Goal: Information Seeking & Learning: Check status

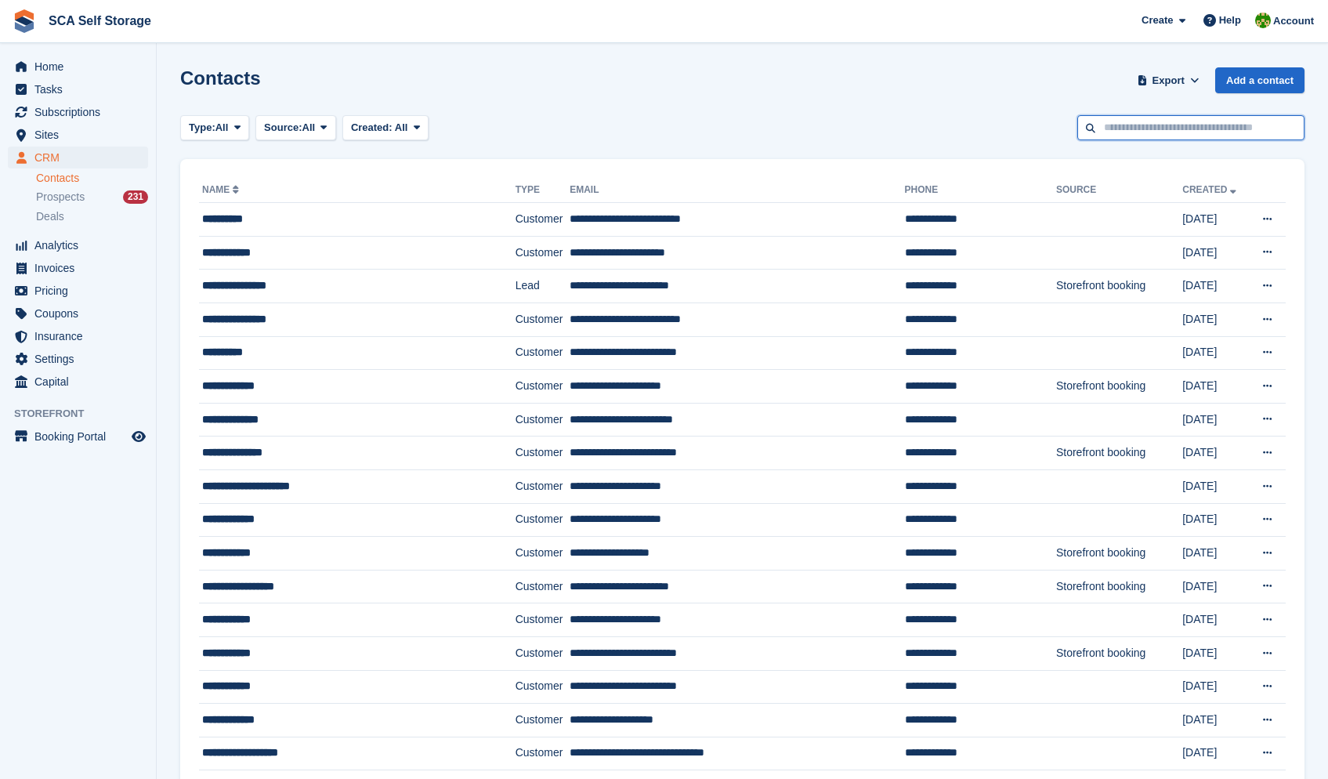
click at [1148, 134] on input "text" at bounding box center [1190, 128] width 227 height 26
type input "******"
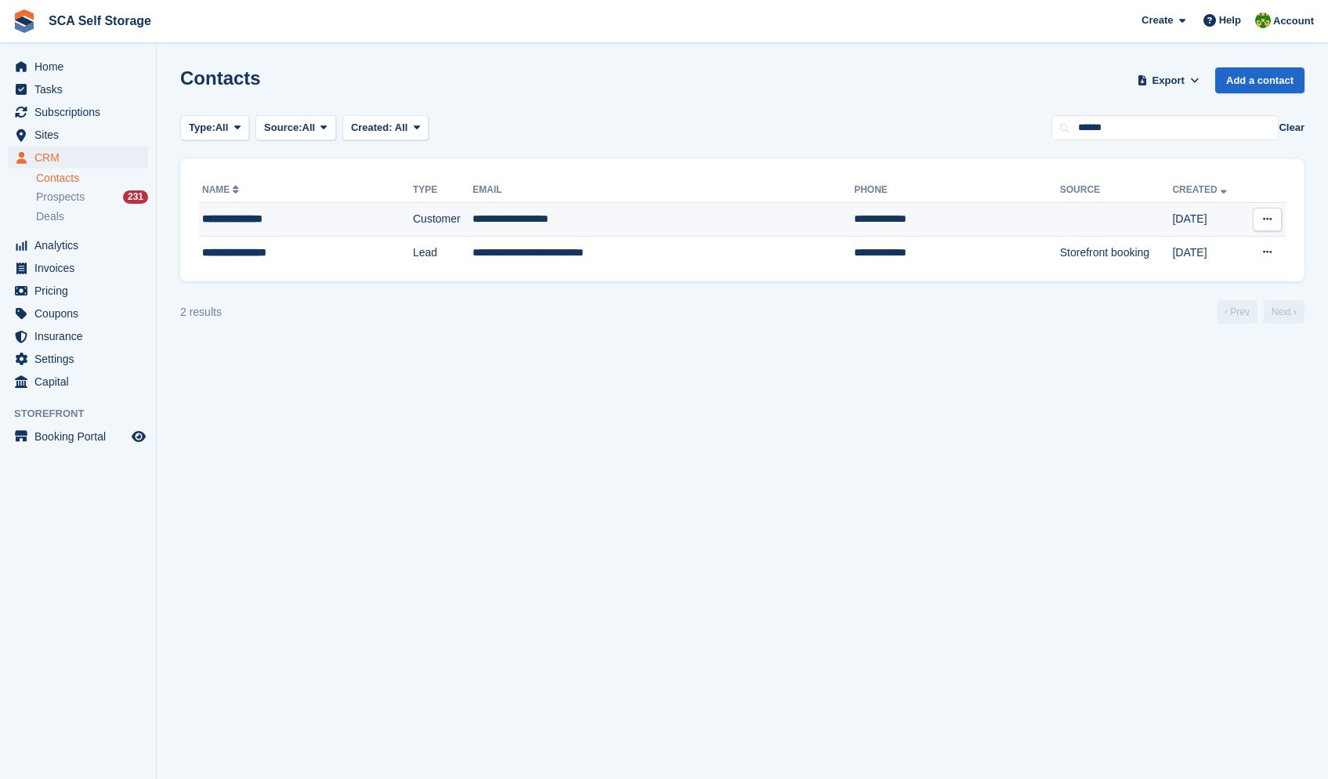
click at [854, 213] on td "**********" at bounding box center [957, 220] width 206 height 34
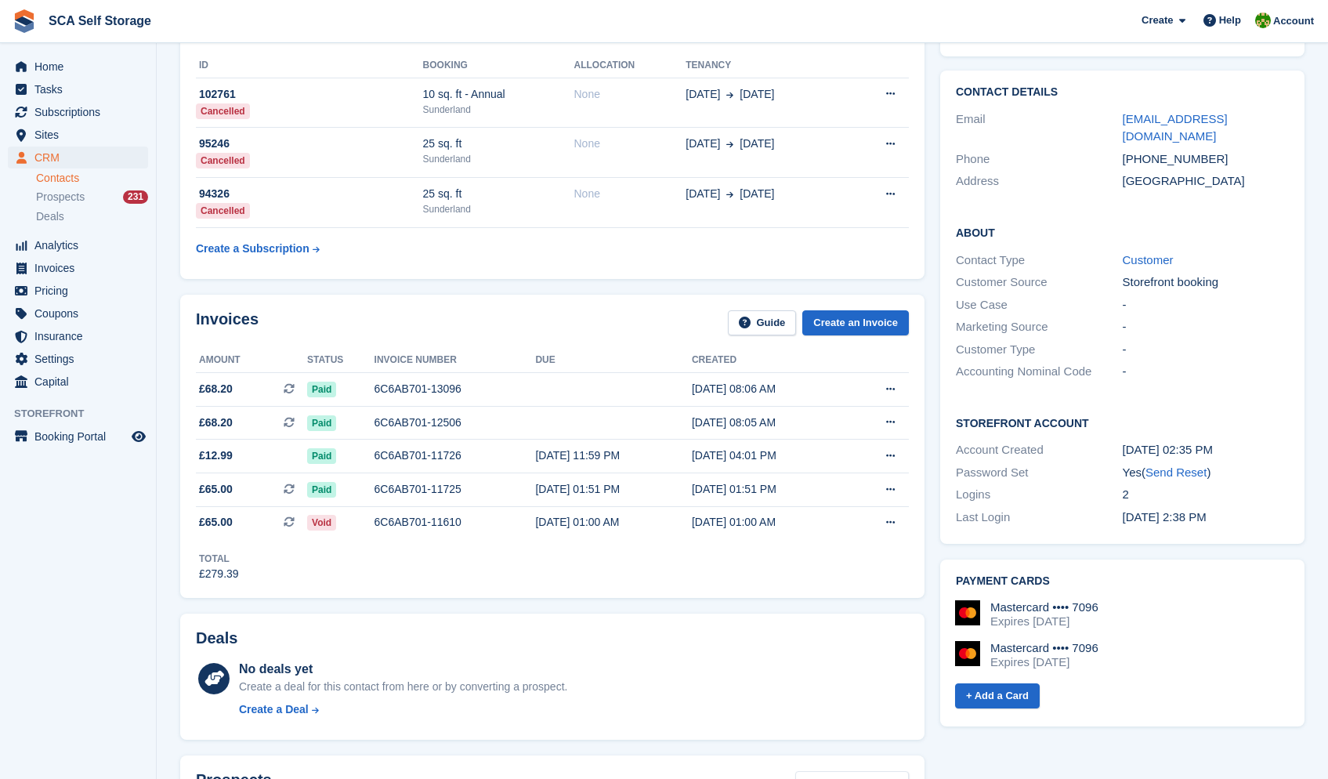
scroll to position [211, 0]
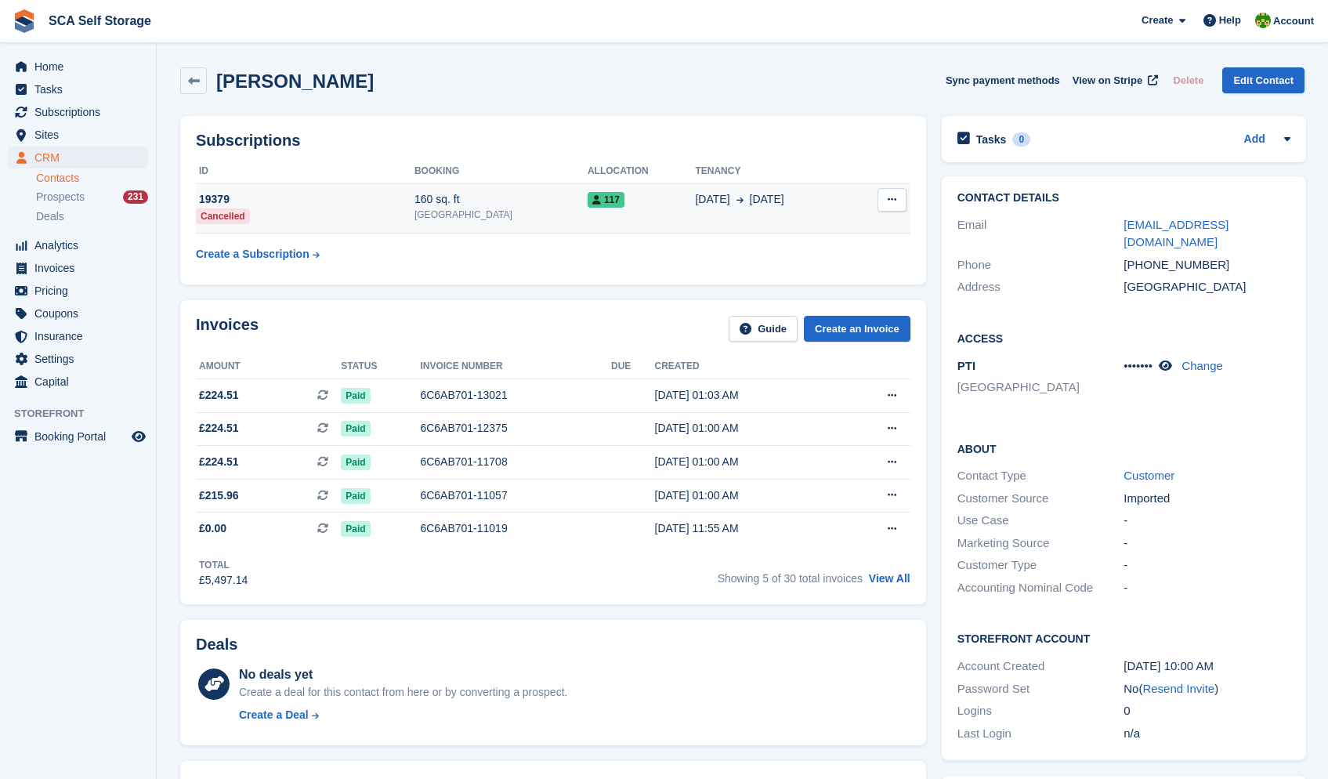
click at [662, 194] on div "117" at bounding box center [642, 199] width 108 height 16
click at [695, 208] on td "14 Jul 12 Oct" at bounding box center [773, 208] width 157 height 50
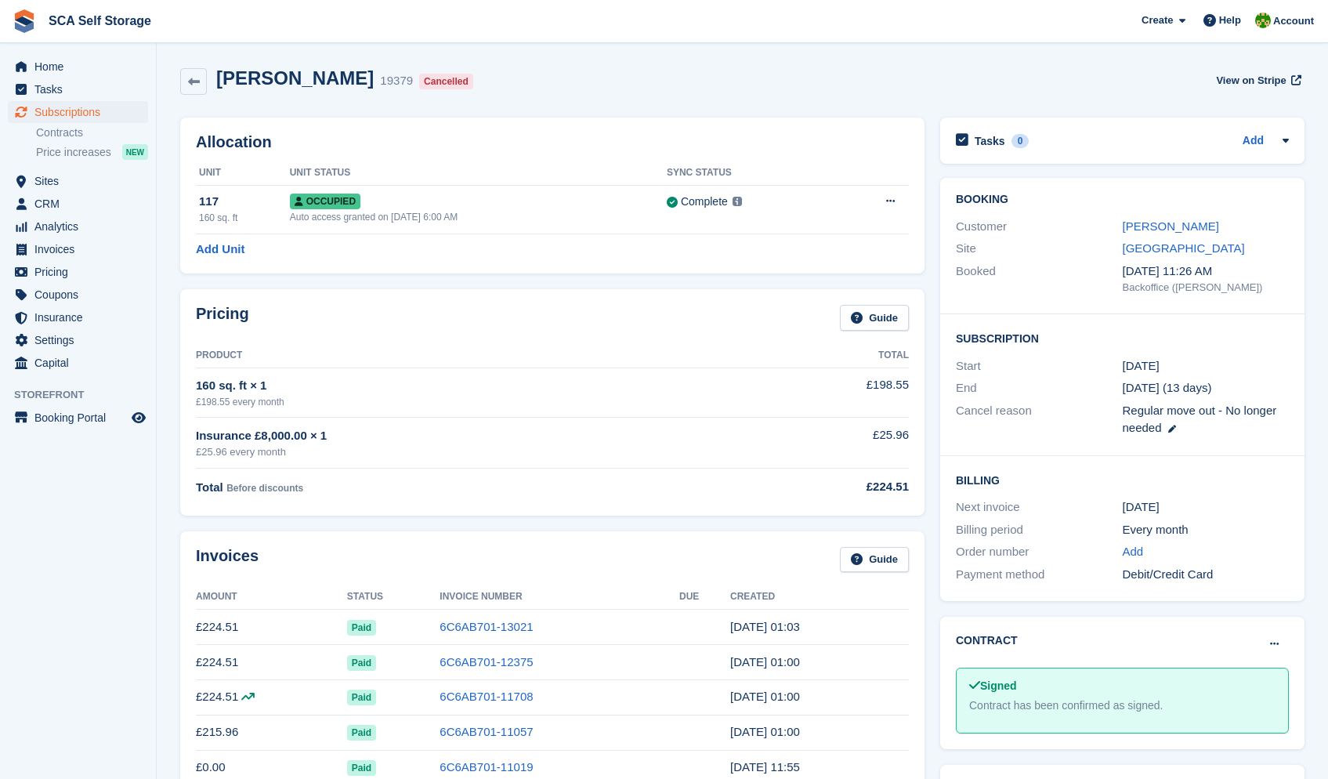
scroll to position [216, 0]
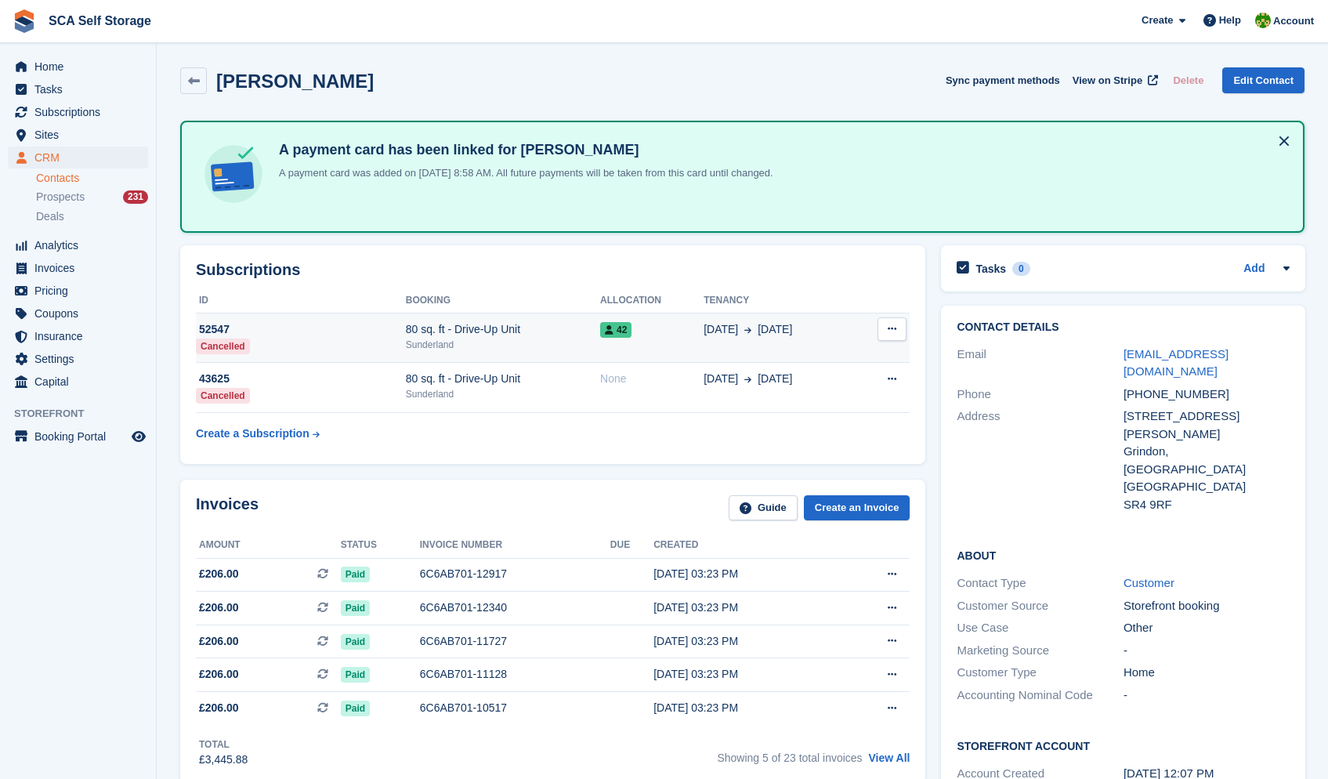
click at [726, 333] on span "09 Sep" at bounding box center [721, 329] width 34 height 16
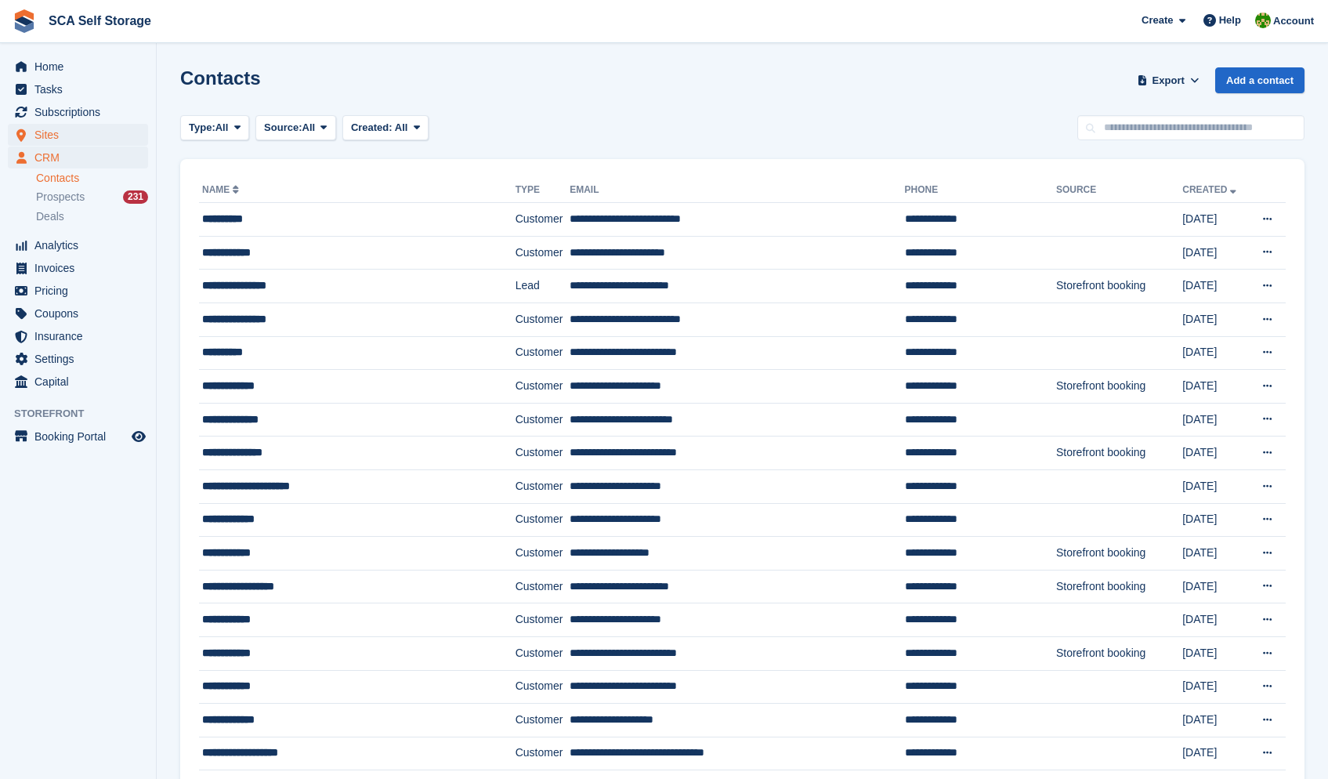
click at [84, 129] on span "Sites" at bounding box center [81, 135] width 94 height 22
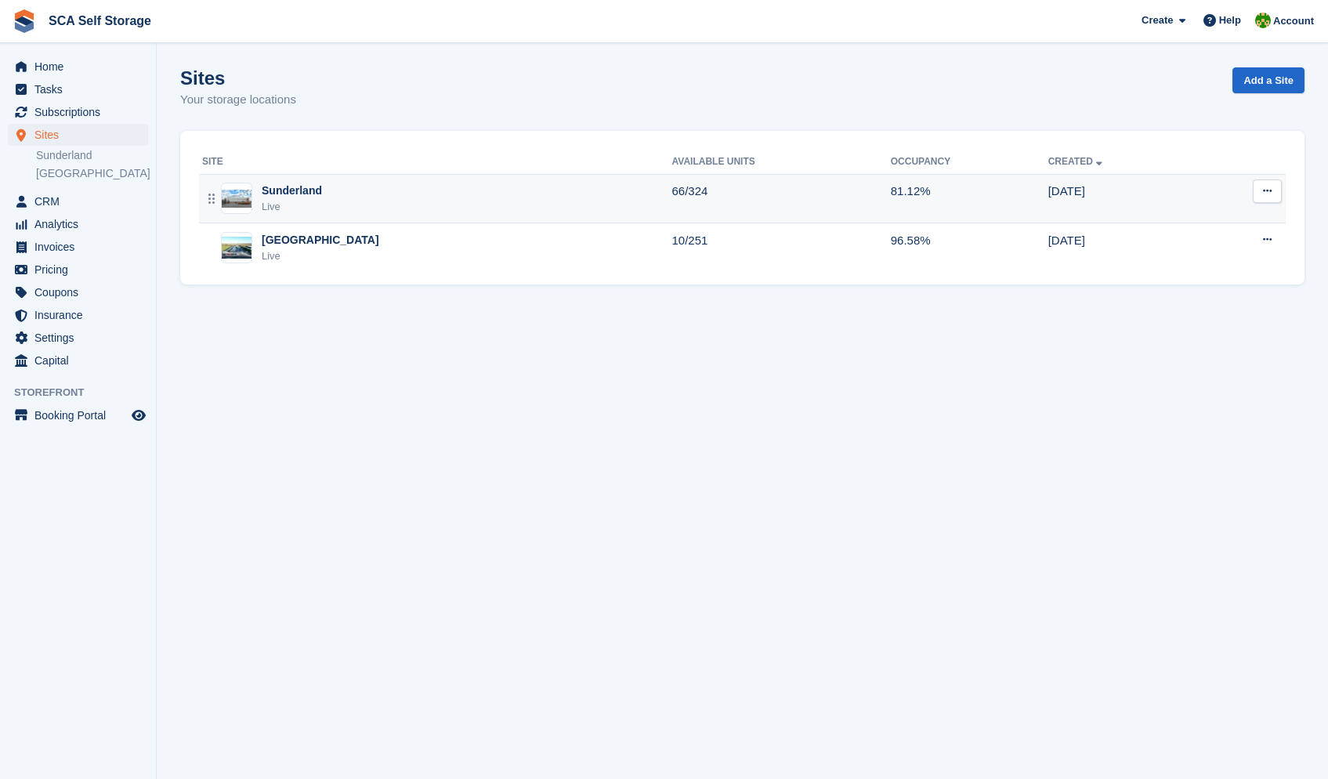
click at [376, 201] on div "Sunderland Live" at bounding box center [437, 199] width 470 height 32
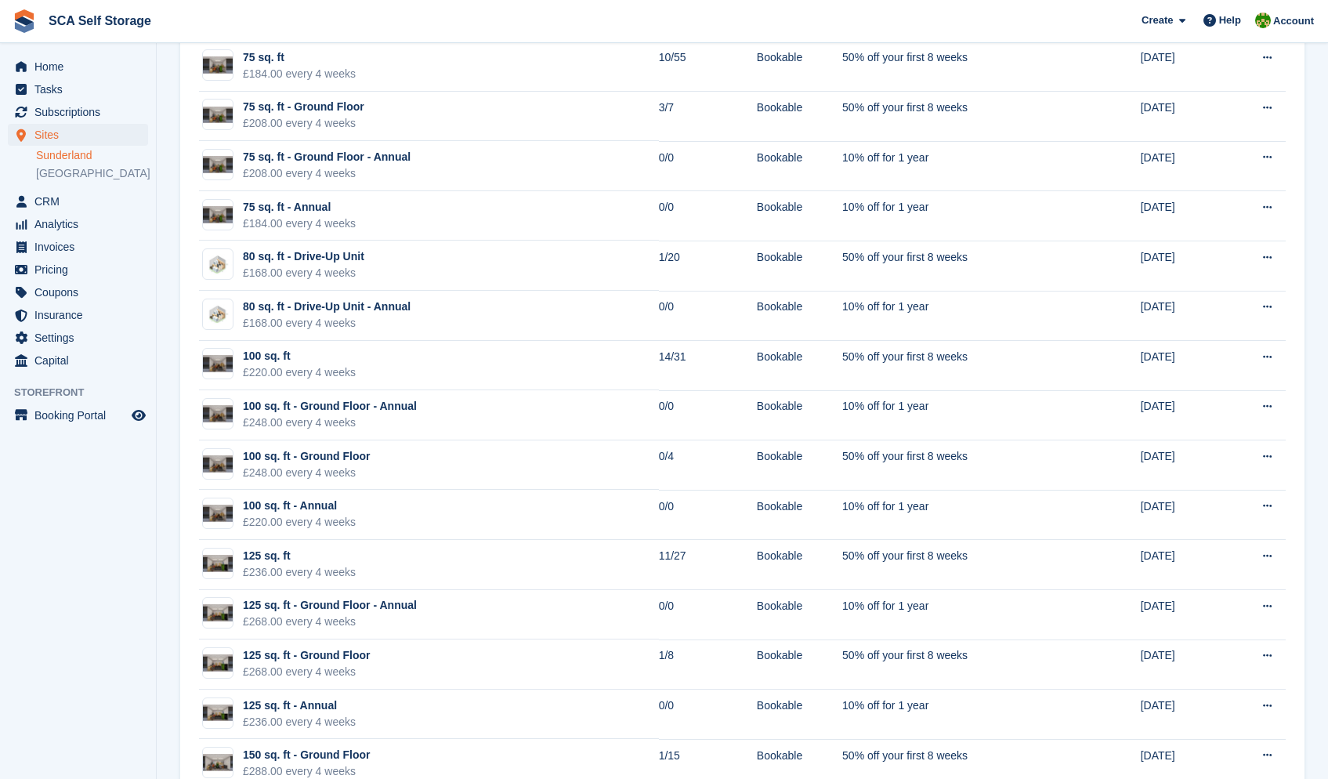
scroll to position [1334, 0]
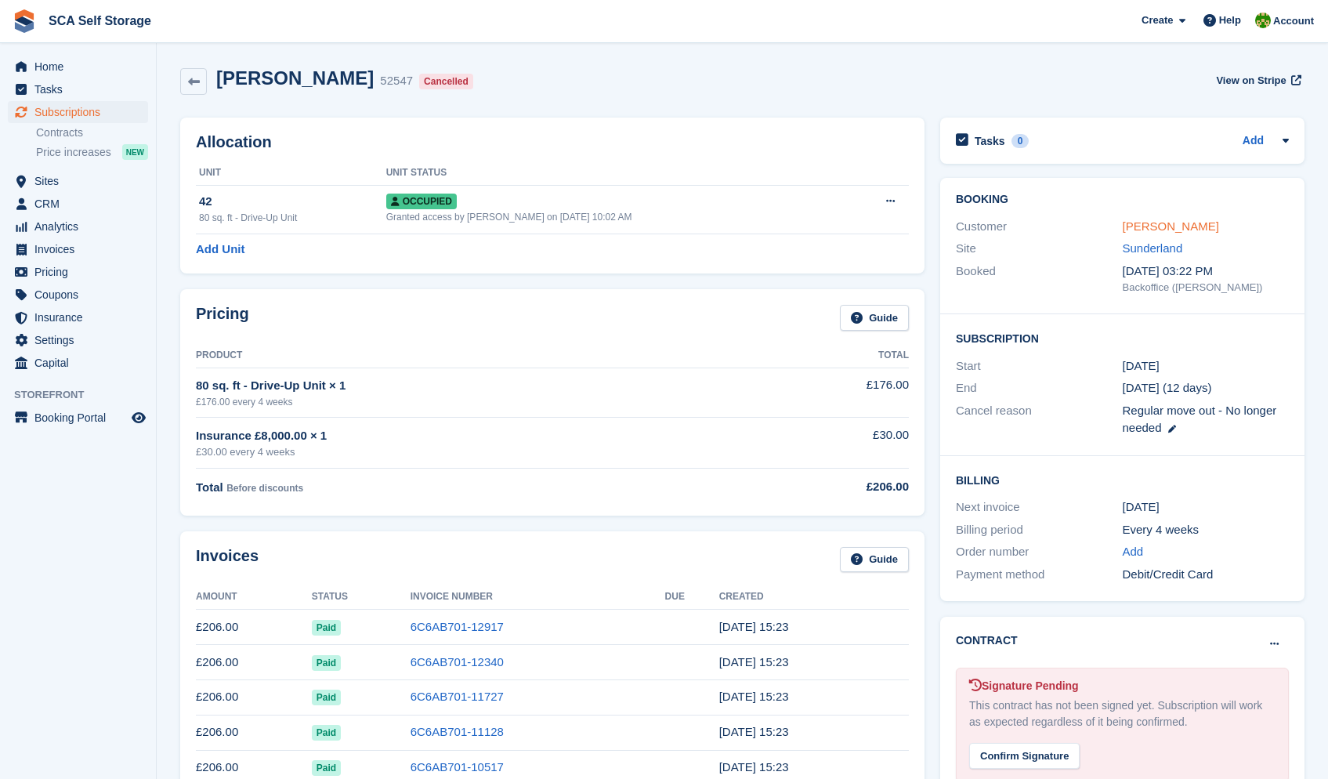
click at [1202, 230] on link "Christopher Robinson" at bounding box center [1171, 225] width 96 height 13
click at [1216, 226] on link "Christopher Robinson" at bounding box center [1171, 225] width 96 height 13
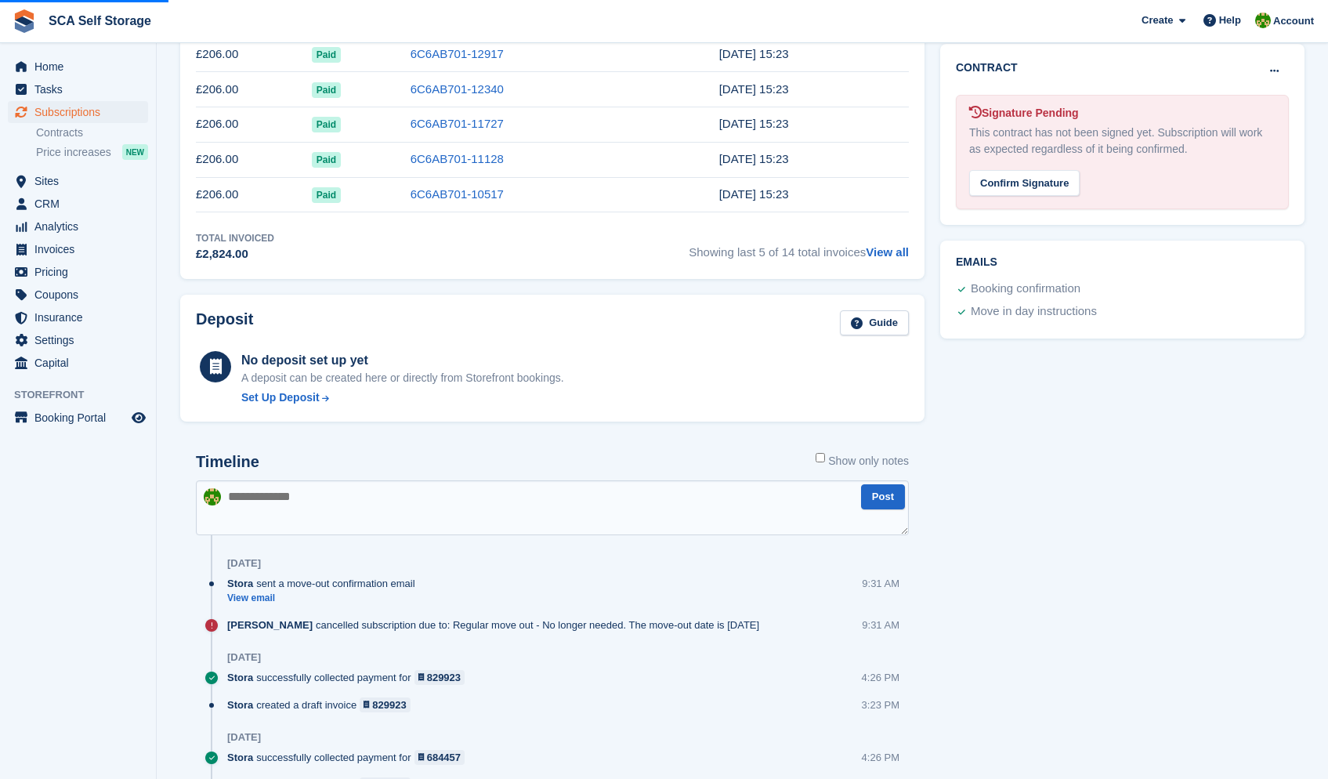
scroll to position [732, 0]
